Goal: Information Seeking & Learning: Check status

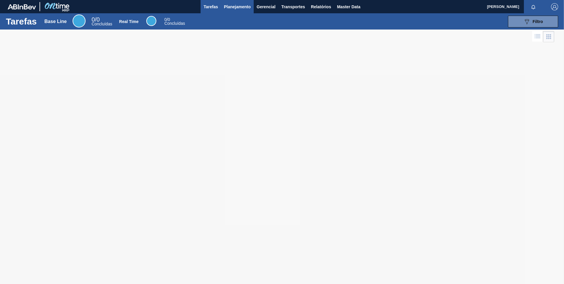
click at [238, 8] on span "Planejamento" at bounding box center [237, 6] width 27 height 7
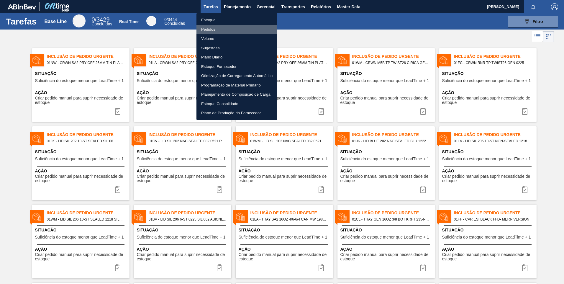
click at [212, 30] on li "Pedidos" at bounding box center [236, 29] width 81 height 9
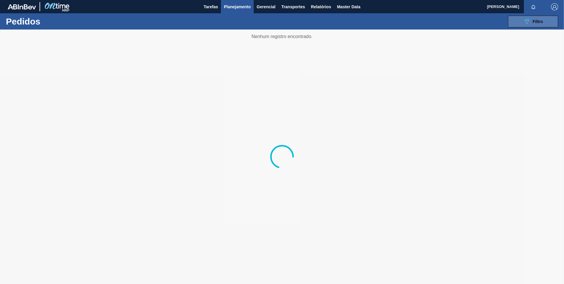
click at [533, 20] on span "Filtro" at bounding box center [538, 21] width 10 height 5
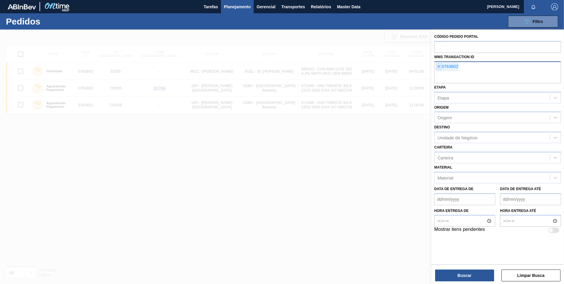
click at [439, 68] on span "×" at bounding box center [439, 66] width 6 height 7
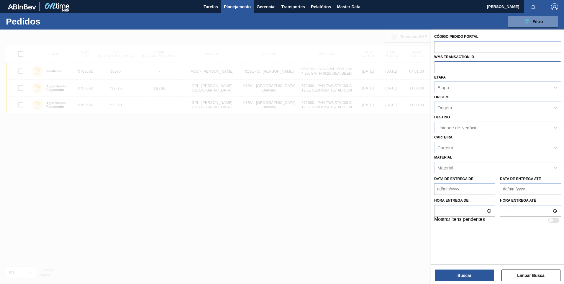
click at [447, 66] on input "text" at bounding box center [497, 66] width 127 height 11
paste input "01WM0704424"
click at [452, 67] on input "01WM0704424" at bounding box center [497, 66] width 127 height 11
type input "0704424"
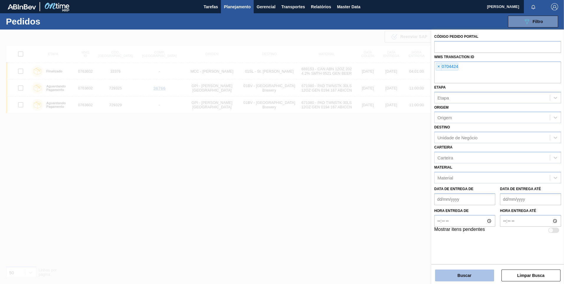
click at [468, 278] on button "Buscar" at bounding box center [464, 275] width 59 height 12
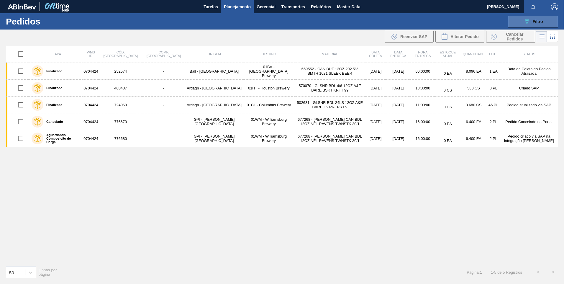
click at [532, 23] on div "089F7B8B-B2A5-4AFE-B5C0-19BA573D28AC Filtro" at bounding box center [533, 21] width 20 height 7
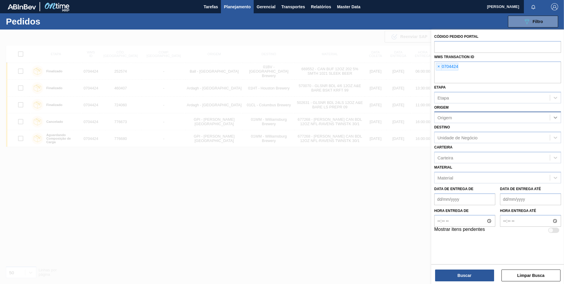
click at [556, 116] on icon at bounding box center [555, 117] width 6 height 6
type input "0"
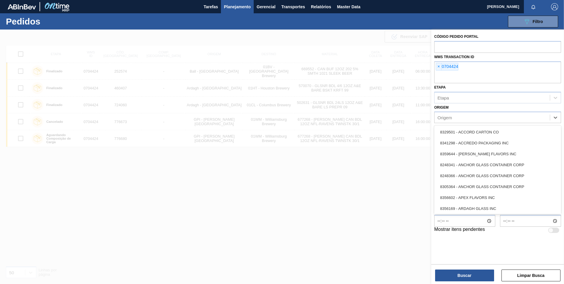
click at [415, 150] on div at bounding box center [282, 171] width 564 height 284
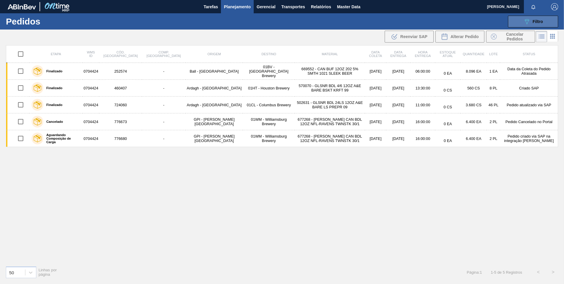
click at [545, 23] on button "089F7B8B-B2A5-4AFE-B5C0-19BA573D28AC Filtro" at bounding box center [533, 22] width 50 height 12
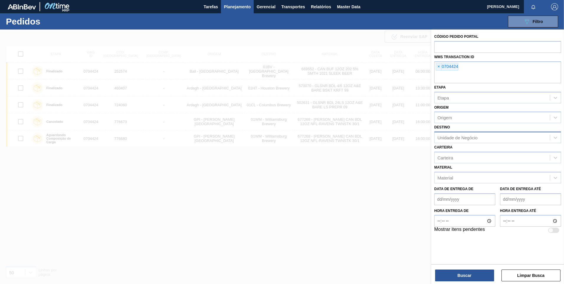
click at [457, 134] on div "Unidade de Negócio" at bounding box center [491, 137] width 115 height 9
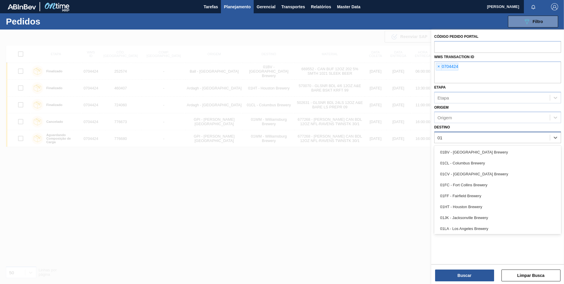
type input "01W"
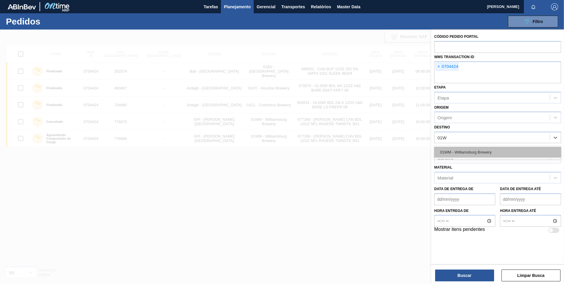
click at [464, 149] on div "01WM - Williamsburg Brewery" at bounding box center [497, 152] width 127 height 11
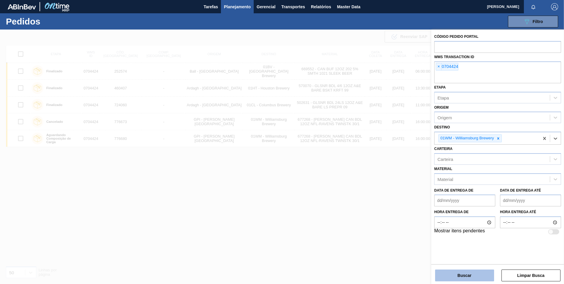
click at [460, 272] on button "Buscar" at bounding box center [464, 275] width 59 height 12
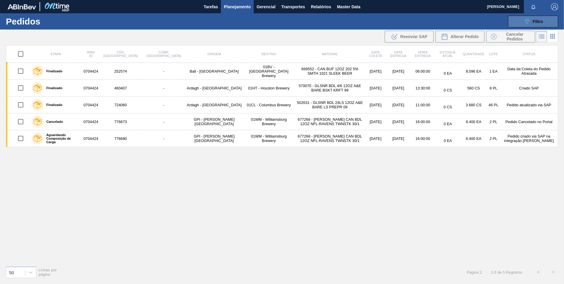
click at [530, 25] on div "089F7B8B-B2A5-4AFE-B5C0-19BA573D28AC Filtro" at bounding box center [533, 21] width 20 height 7
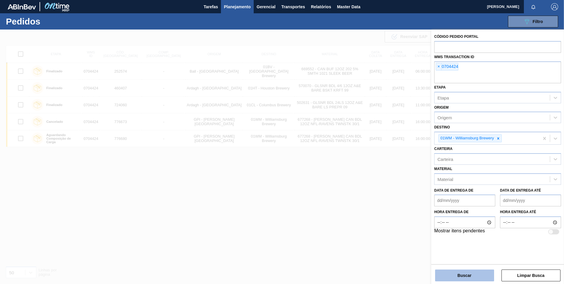
click at [474, 274] on button "Buscar" at bounding box center [464, 275] width 59 height 12
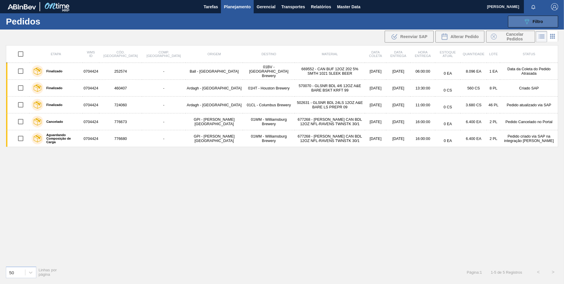
click at [535, 22] on span "Filtro" at bounding box center [538, 21] width 10 height 5
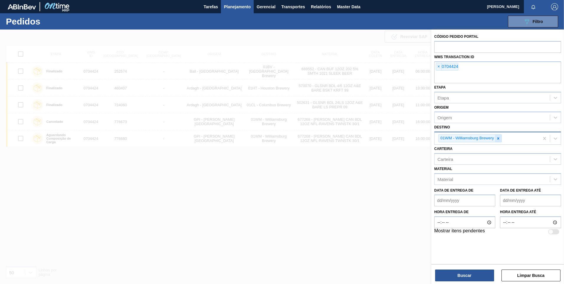
click at [498, 139] on icon at bounding box center [498, 138] width 4 height 4
click at [467, 48] on input "text" at bounding box center [497, 46] width 127 height 11
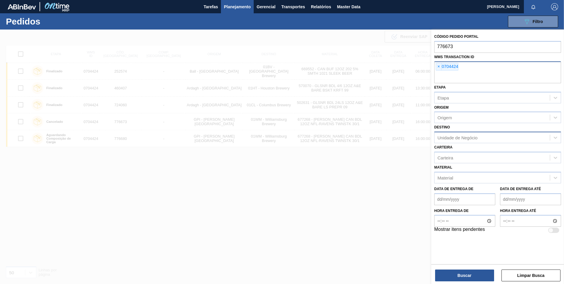
type input "776673"
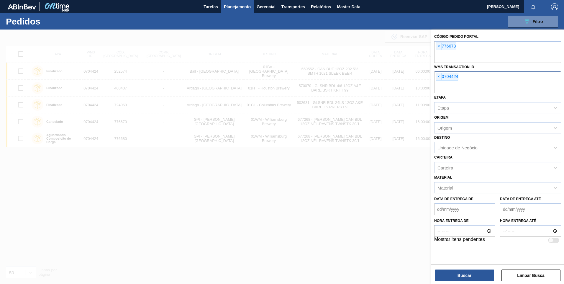
click at [491, 74] on div "× 0704424" at bounding box center [497, 82] width 127 height 22
click at [480, 51] on div "× 776673" at bounding box center [497, 52] width 127 height 22
type input "776680"
click at [459, 273] on button "Buscar" at bounding box center [464, 275] width 59 height 12
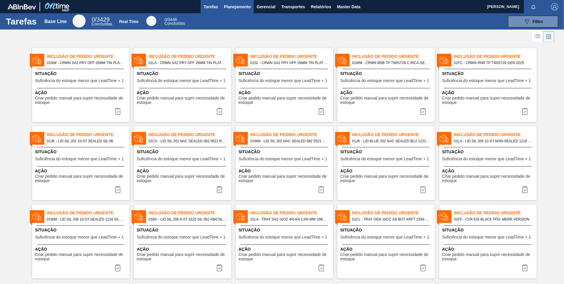
click at [242, 6] on span "Planejamento" at bounding box center [237, 6] width 27 height 7
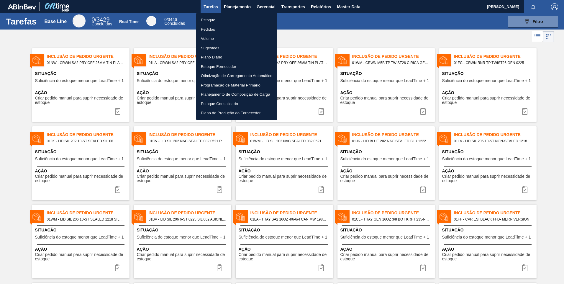
click at [208, 29] on li "Pedidos" at bounding box center [236, 29] width 81 height 9
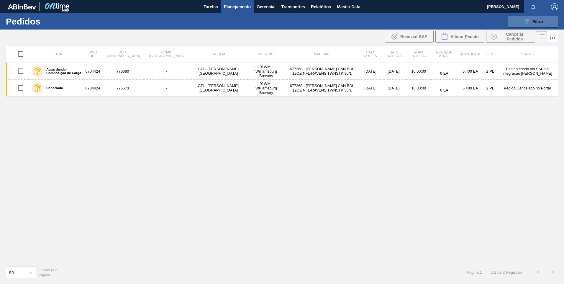
click at [534, 22] on span "Filtro" at bounding box center [538, 21] width 10 height 5
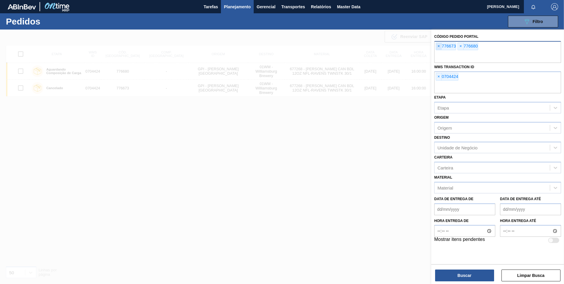
click at [438, 47] on span "×" at bounding box center [439, 46] width 6 height 7
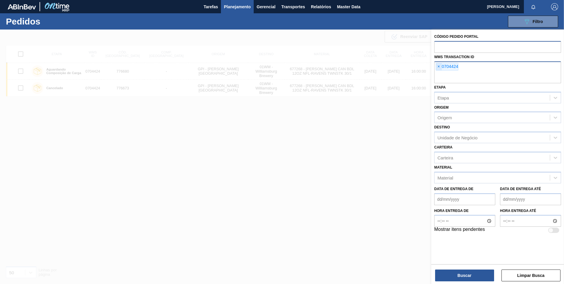
click at [437, 65] on span "×" at bounding box center [439, 66] width 6 height 7
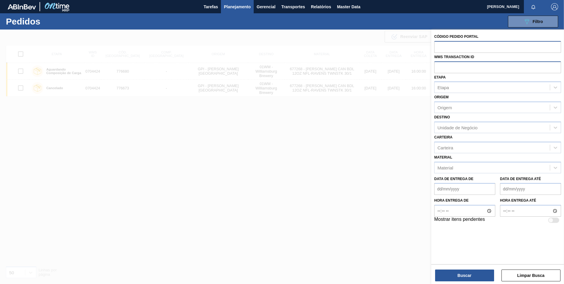
click at [453, 68] on input "text" at bounding box center [497, 66] width 127 height 11
paste input "01CV0558913"
type input "0558913"
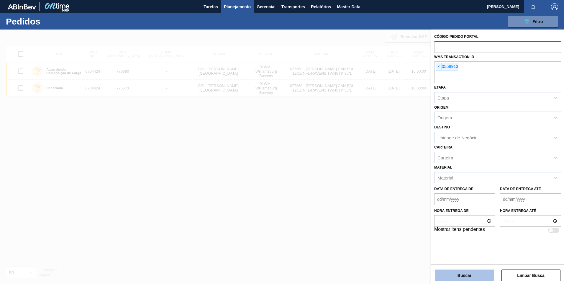
click at [459, 274] on button "Buscar" at bounding box center [464, 275] width 59 height 12
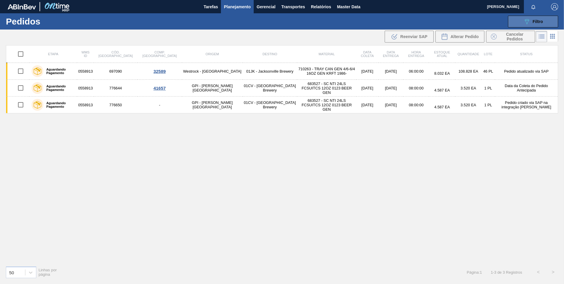
click at [538, 21] on span "Filtro" at bounding box center [538, 21] width 10 height 5
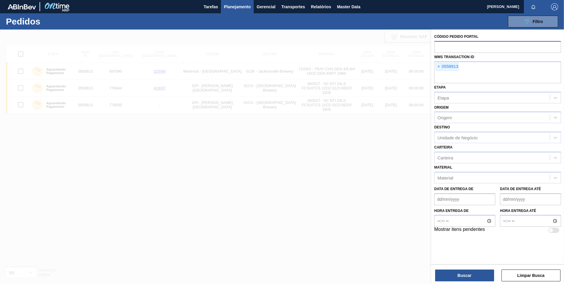
click at [464, 47] on input "text" at bounding box center [497, 46] width 127 height 11
type input "776644"
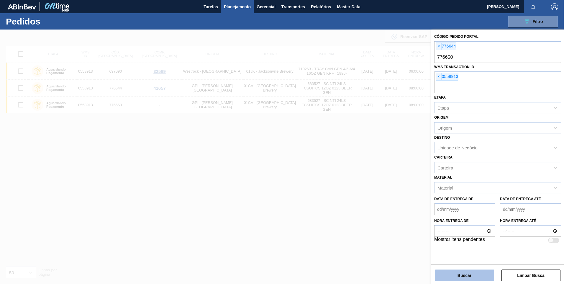
type input "776650"
click at [462, 275] on button "Buscar" at bounding box center [464, 275] width 59 height 12
